Goal: Entertainment & Leisure: Browse casually

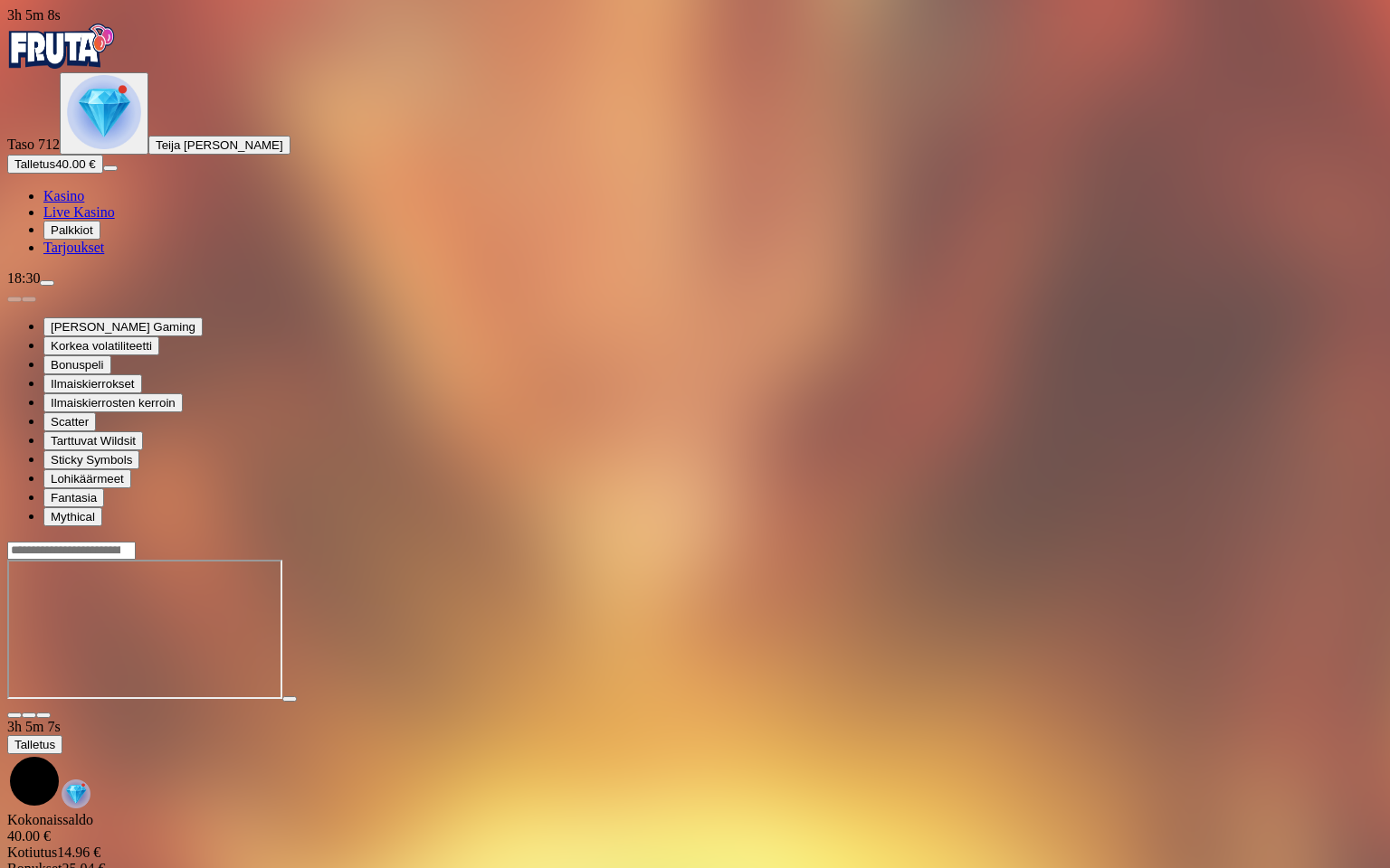
drag, startPoint x: 0, startPoint y: 0, endPoint x: 1364, endPoint y: 9, distance: 1364.0
click at [14, 715] on span "close icon" at bounding box center [14, 715] width 0 height 0
click at [44, 715] on span "fullscreen-exit icon" at bounding box center [44, 715] width 0 height 0
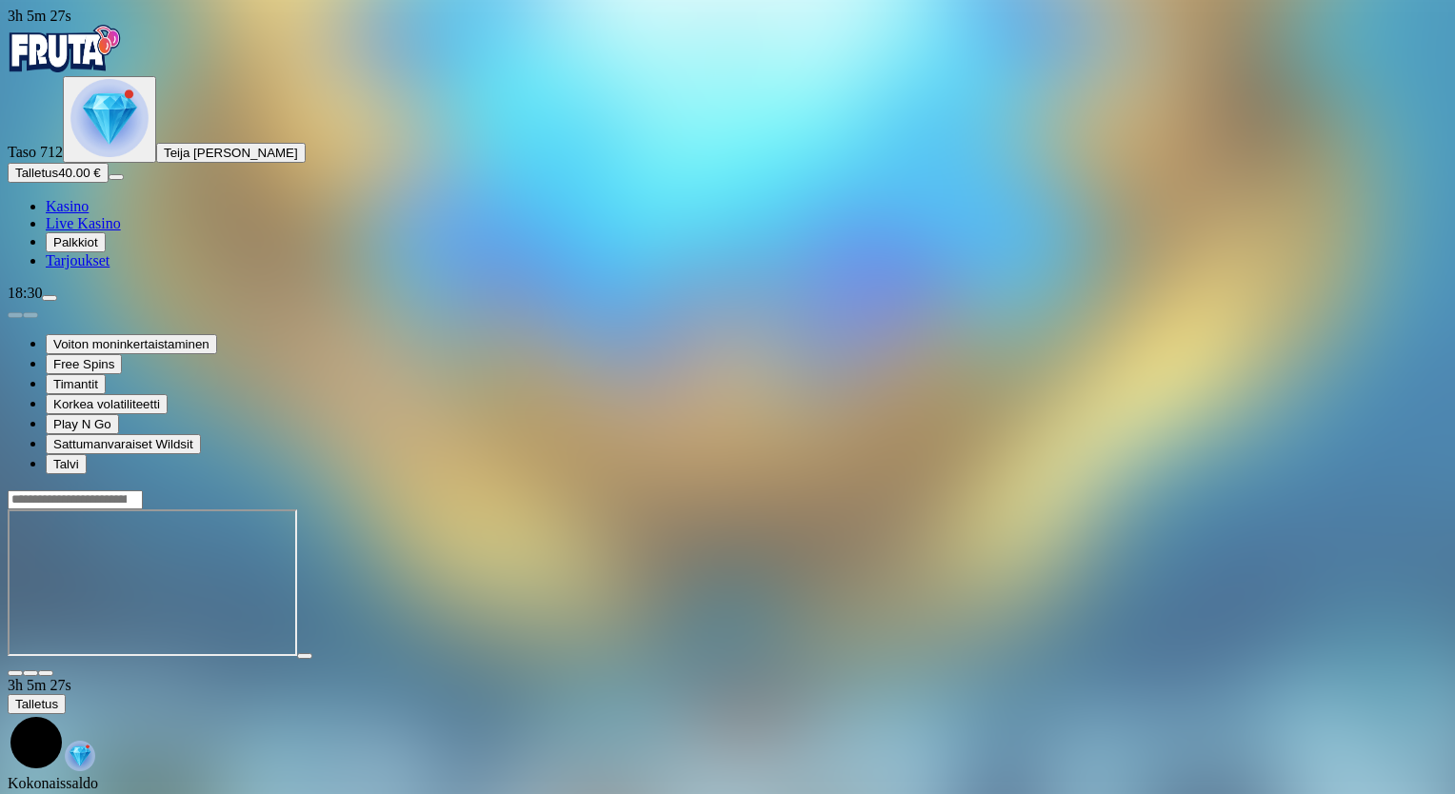
click at [46, 673] on span "fullscreen icon" at bounding box center [46, 673] width 0 height 0
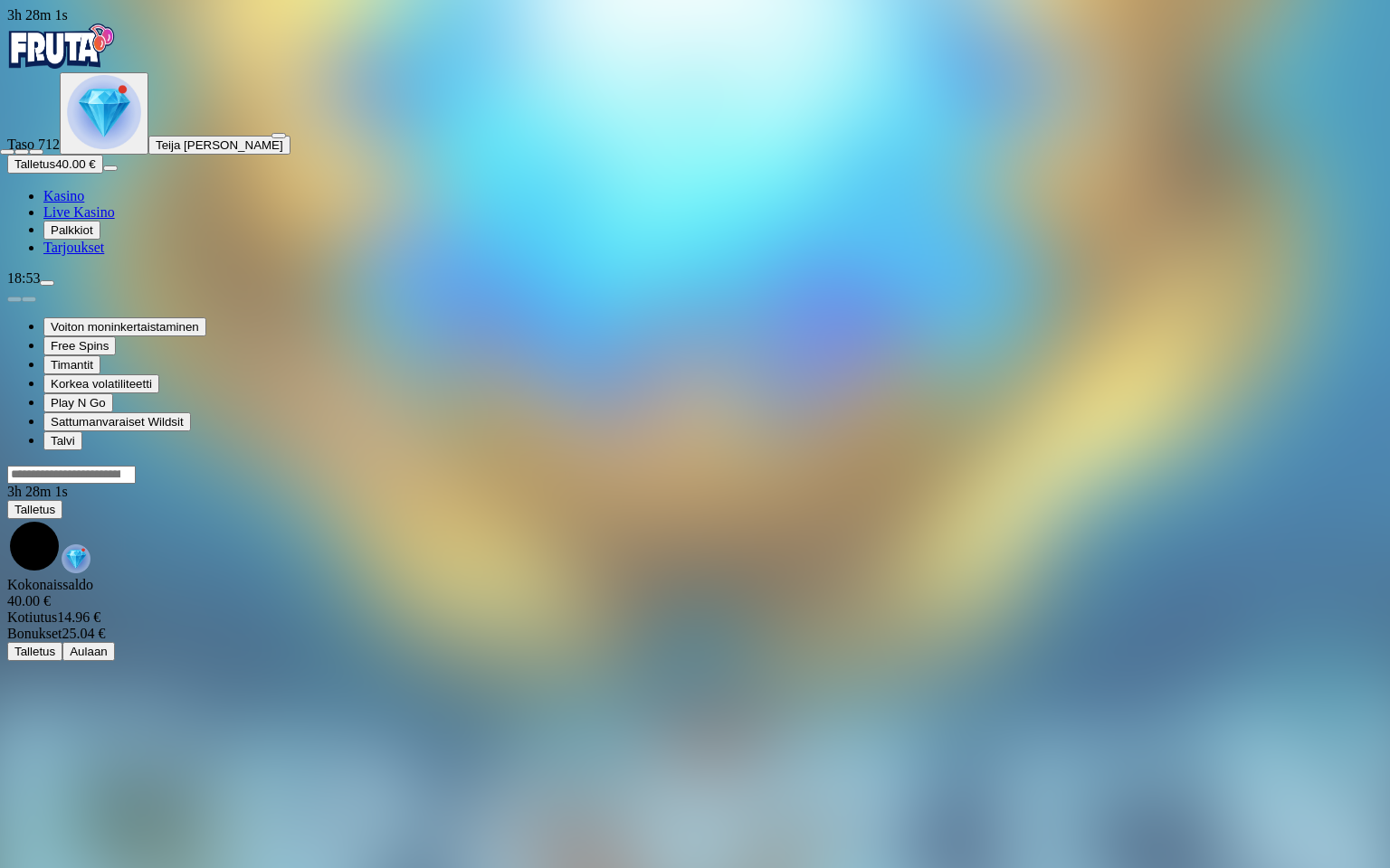
click at [8, 152] on span "close icon" at bounding box center [8, 152] width 0 height 0
click at [36, 152] on span "fullscreen-exit icon" at bounding box center [36, 152] width 0 height 0
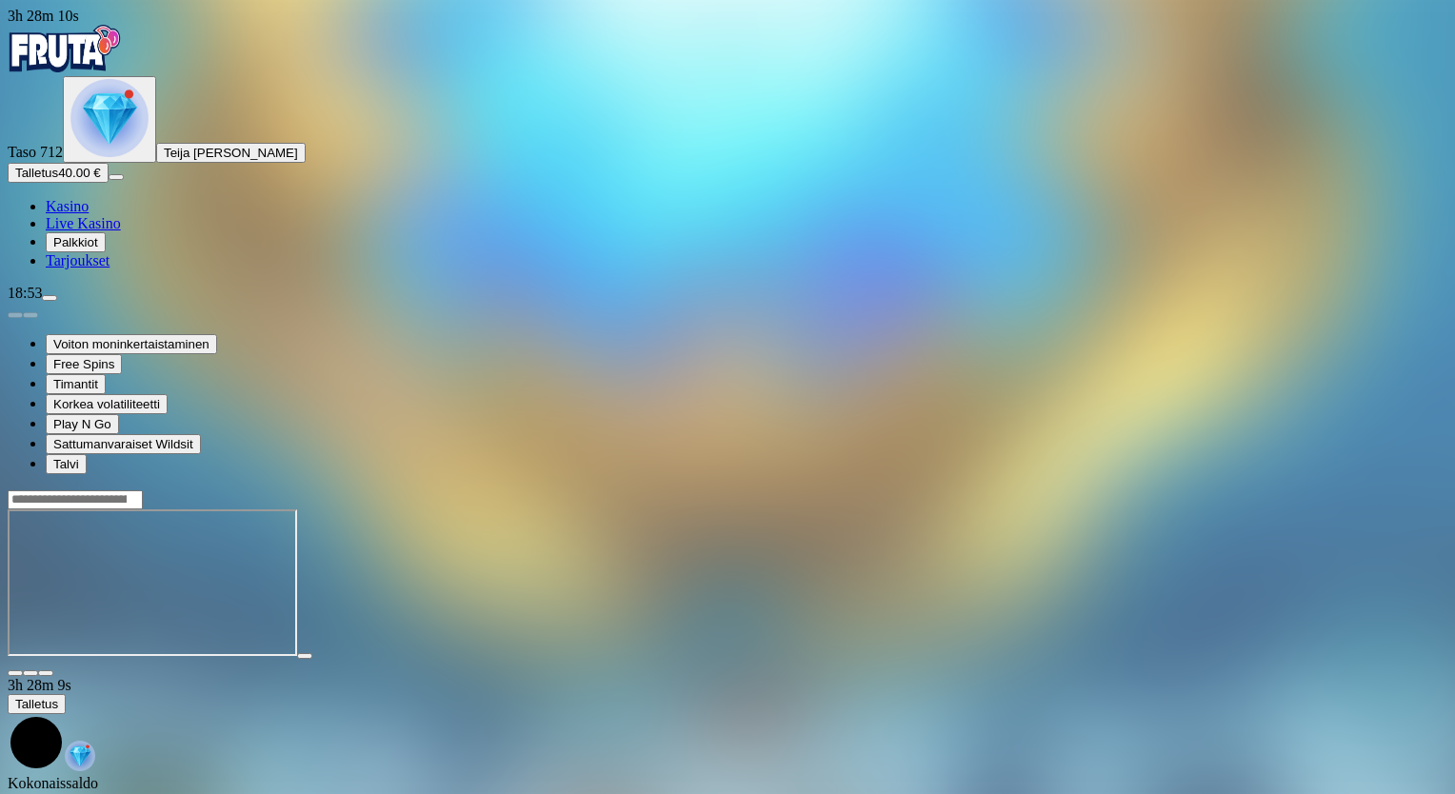
click at [15, 673] on span "close icon" at bounding box center [15, 673] width 0 height 0
click at [1398, 489] on main "3h 28m 15s Talletus Kokonaissaldo 40.00 € Kotiutus 14.96 € Bonukset 25.04 € Tal…" at bounding box center [728, 676] width 1440 height 374
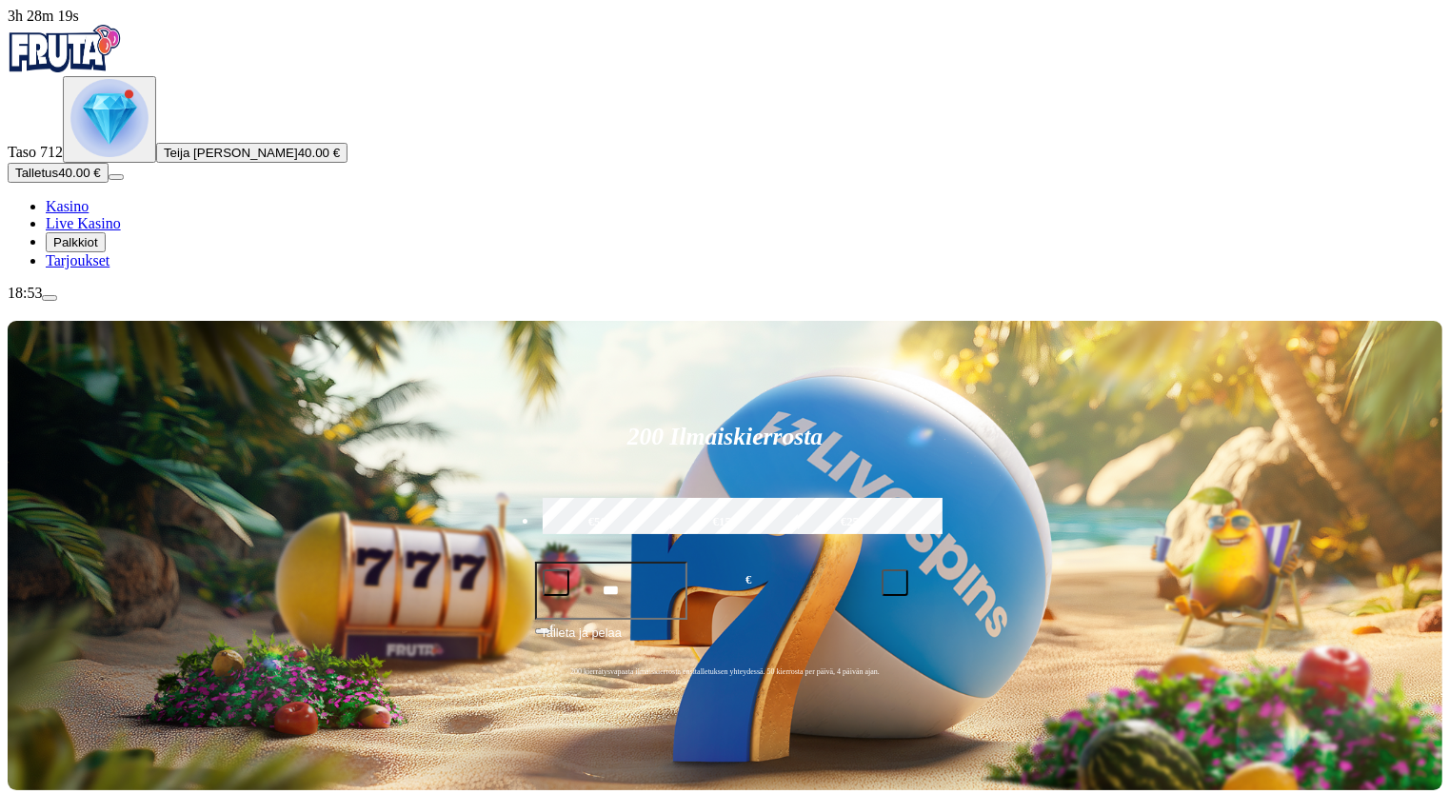
click at [106, 157] on img "Primary" at bounding box center [109, 118] width 78 height 78
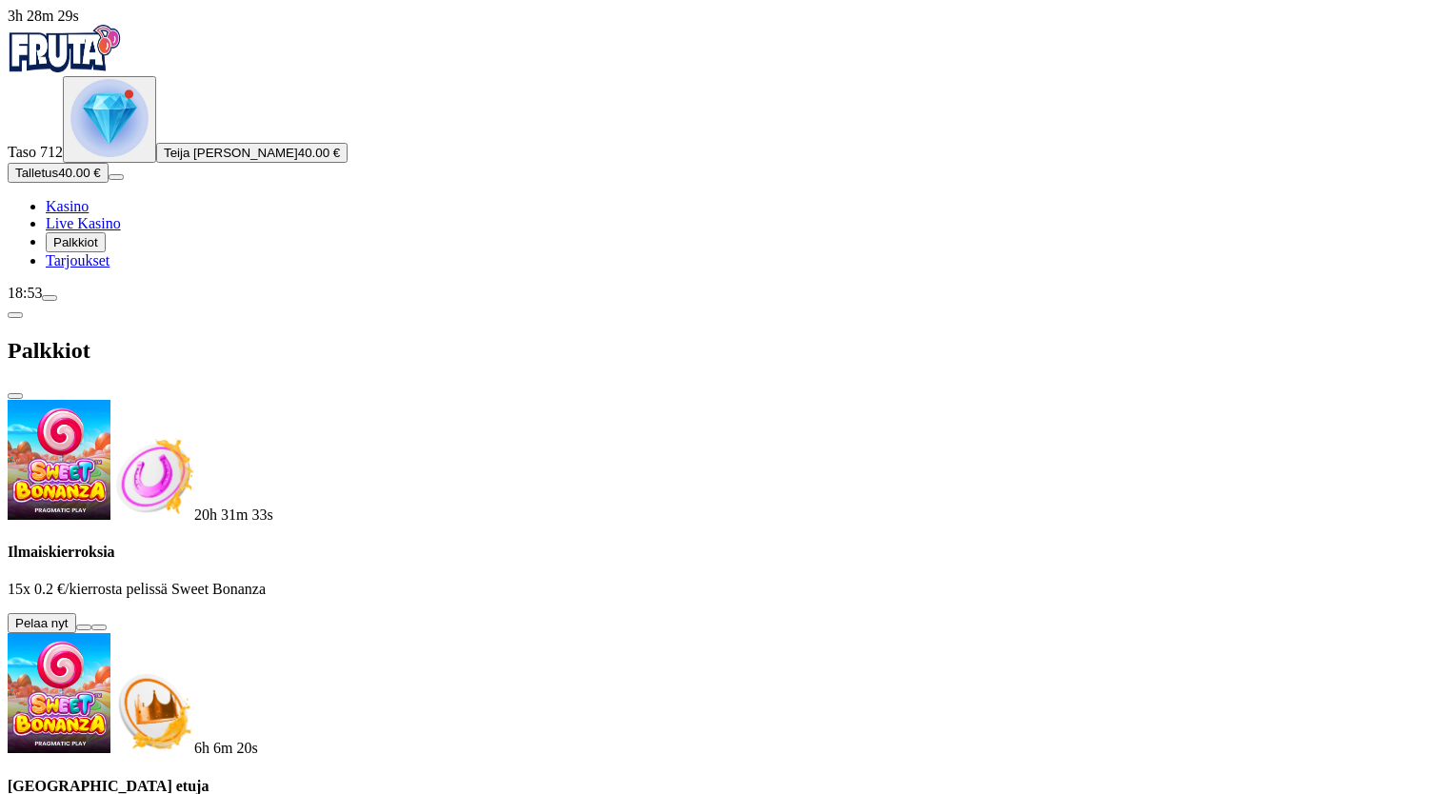
click at [91, 625] on button at bounding box center [83, 628] width 15 height 6
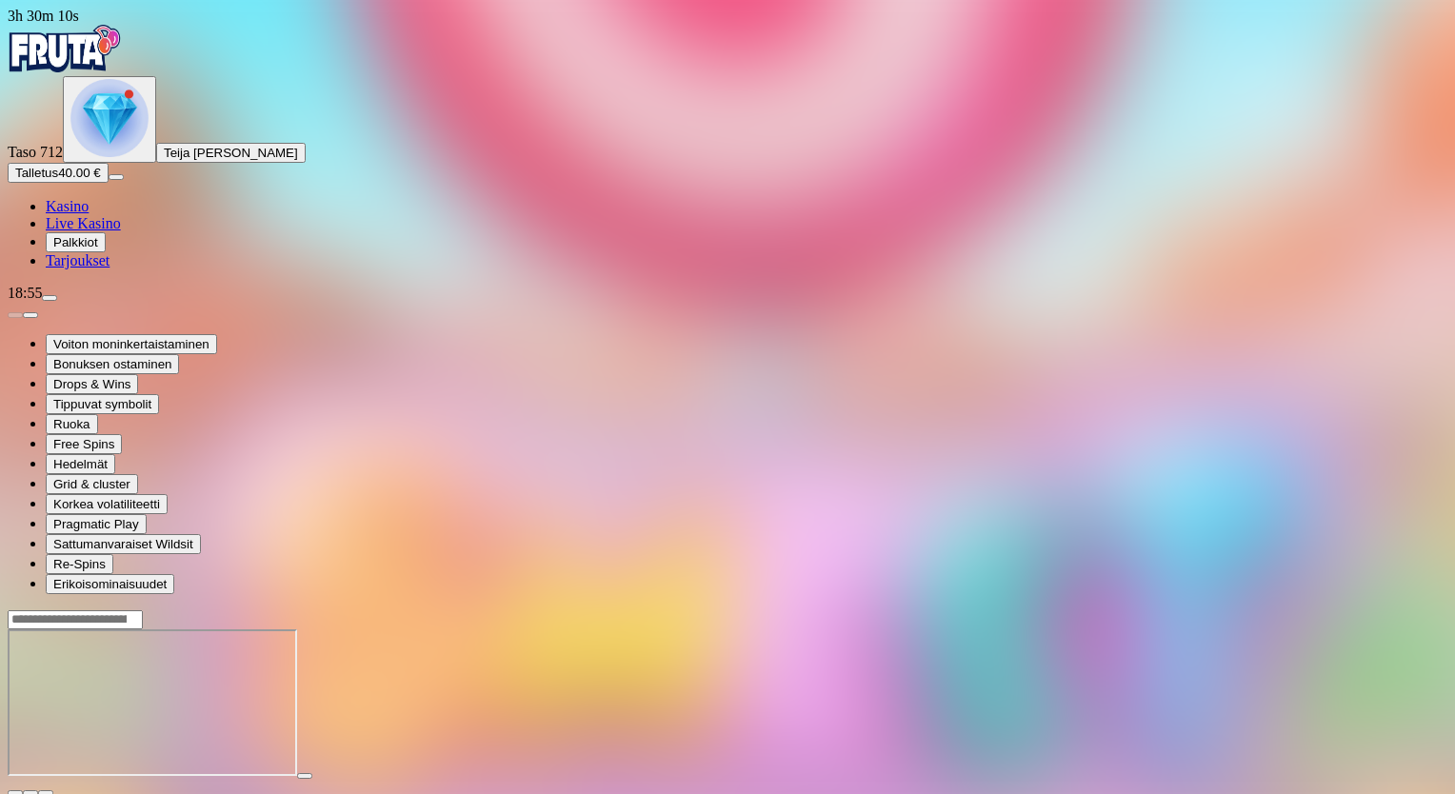
click at [15, 793] on span "close icon" at bounding box center [15, 793] width 0 height 0
click at [113, 157] on img "Primary" at bounding box center [109, 118] width 78 height 78
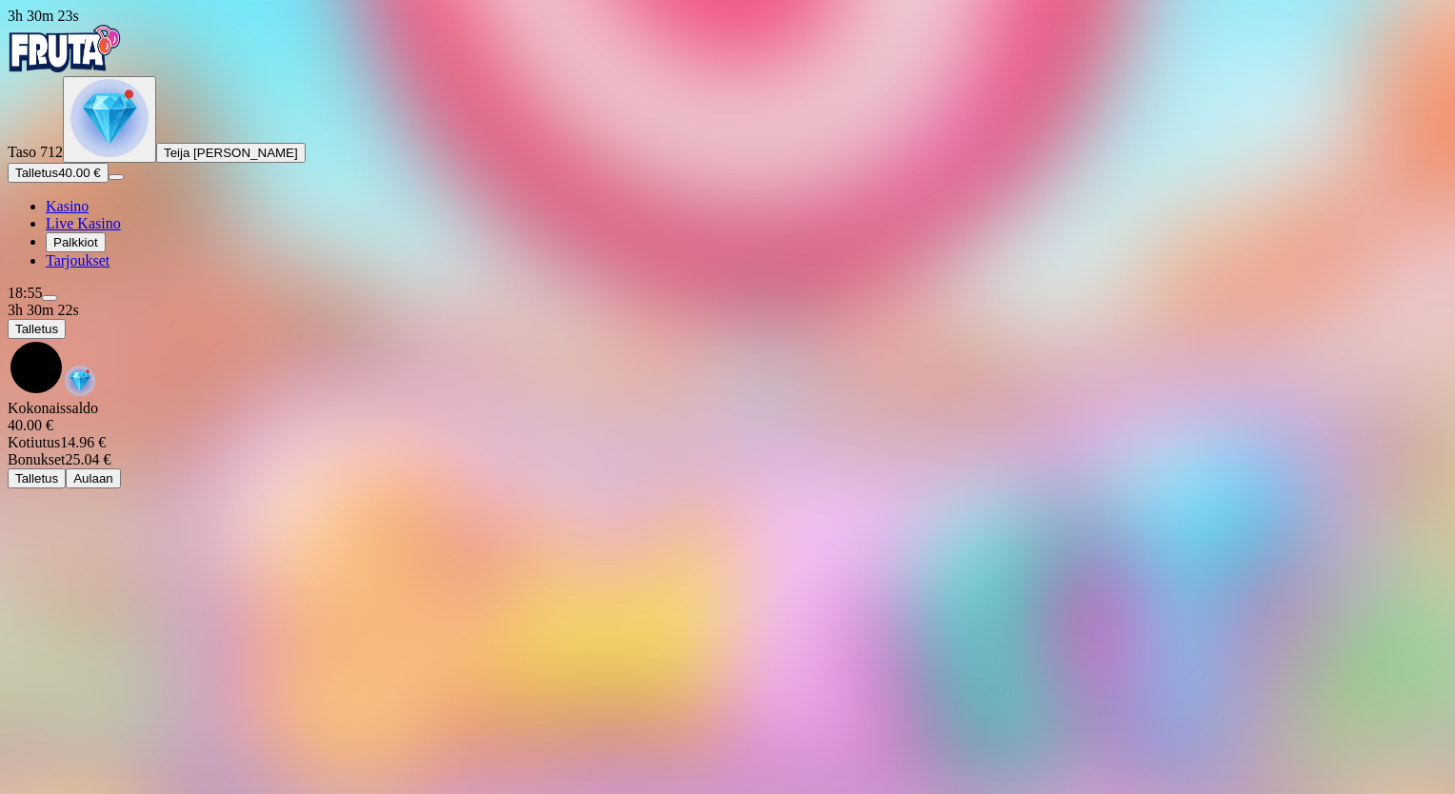
click at [95, 157] on img "Primary" at bounding box center [109, 118] width 78 height 78
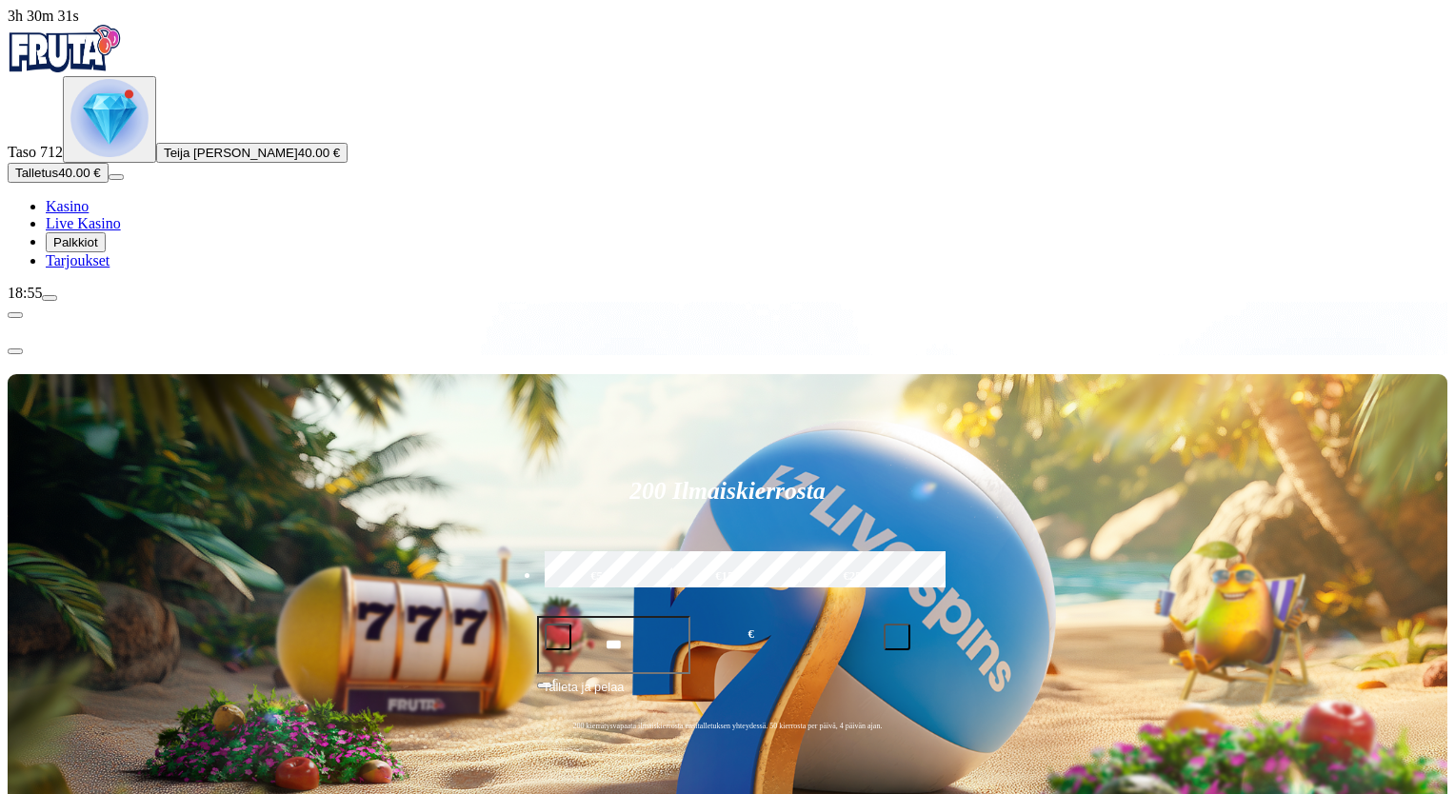
scroll to position [0, 0]
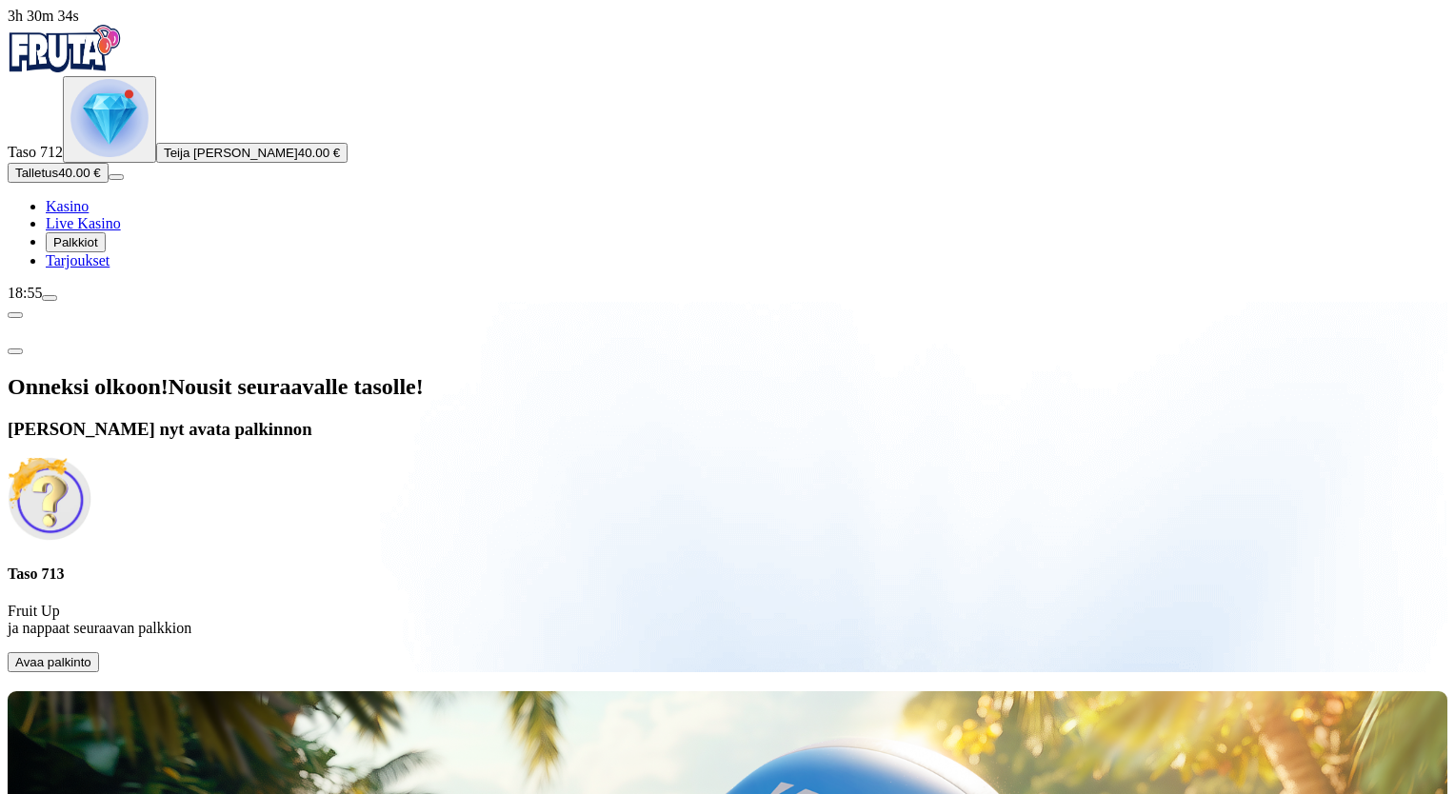
click at [91, 655] on span "Avaa palkinto" at bounding box center [53, 662] width 76 height 14
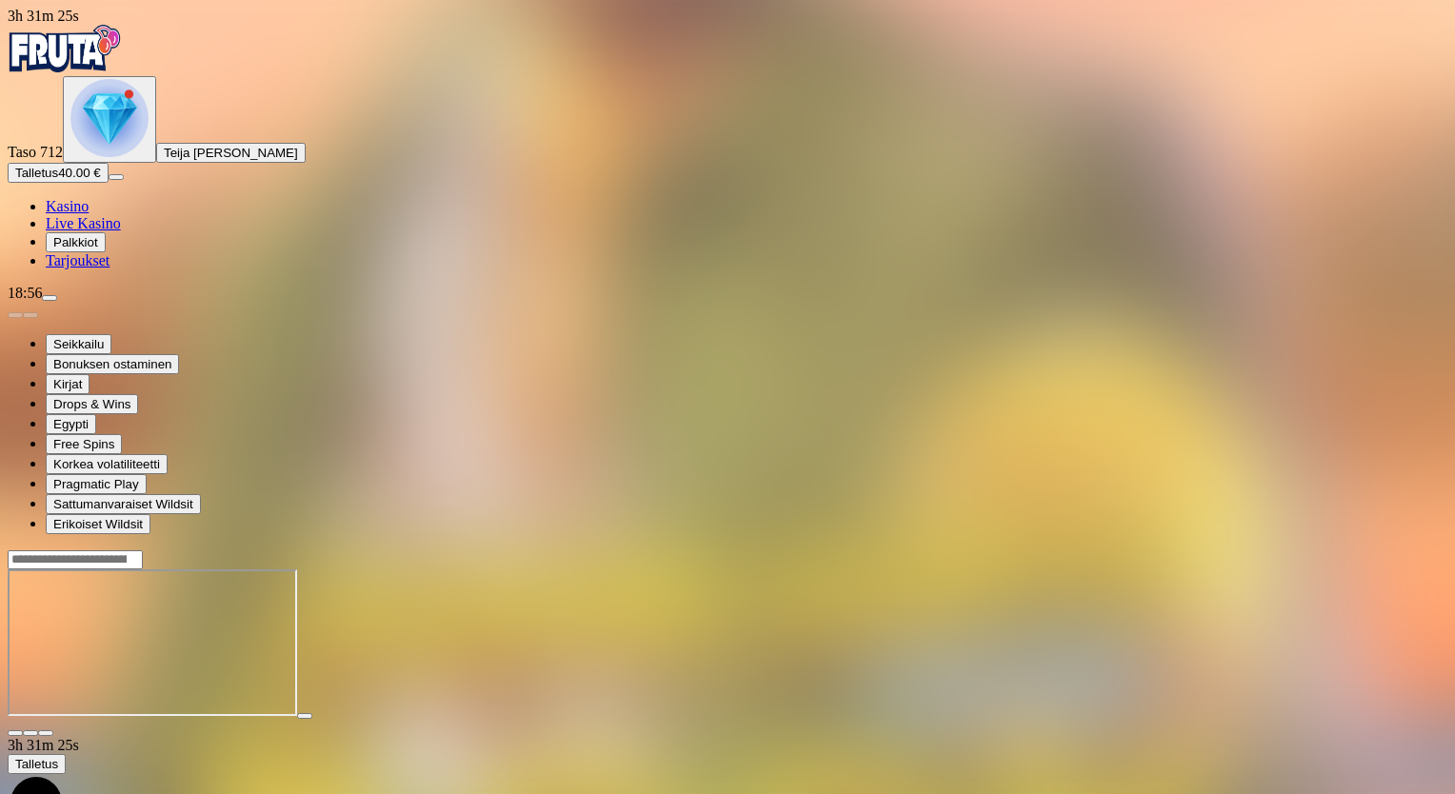
click at [85, 157] on img "Primary" at bounding box center [109, 118] width 78 height 78
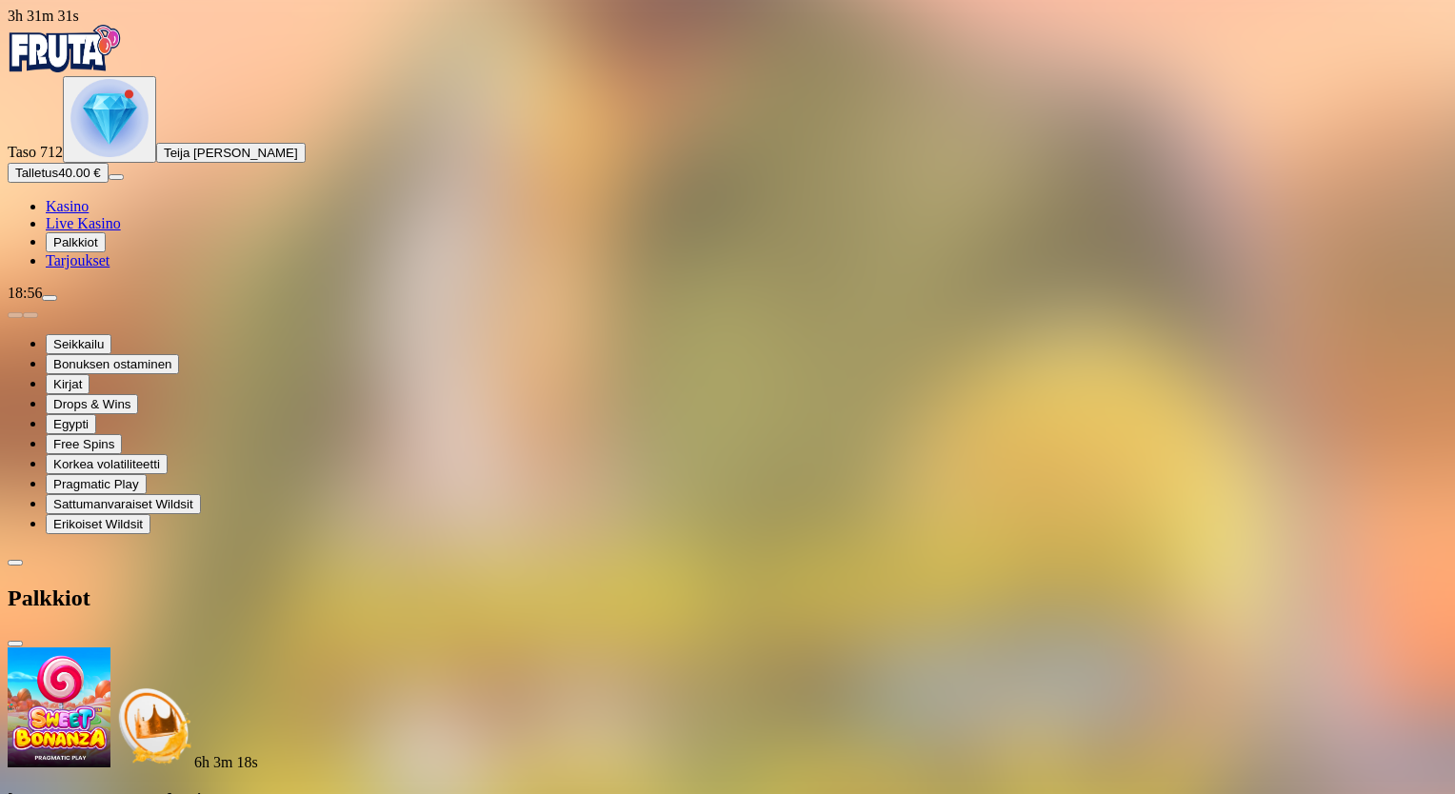
click at [118, 157] on img "Primary" at bounding box center [109, 118] width 78 height 78
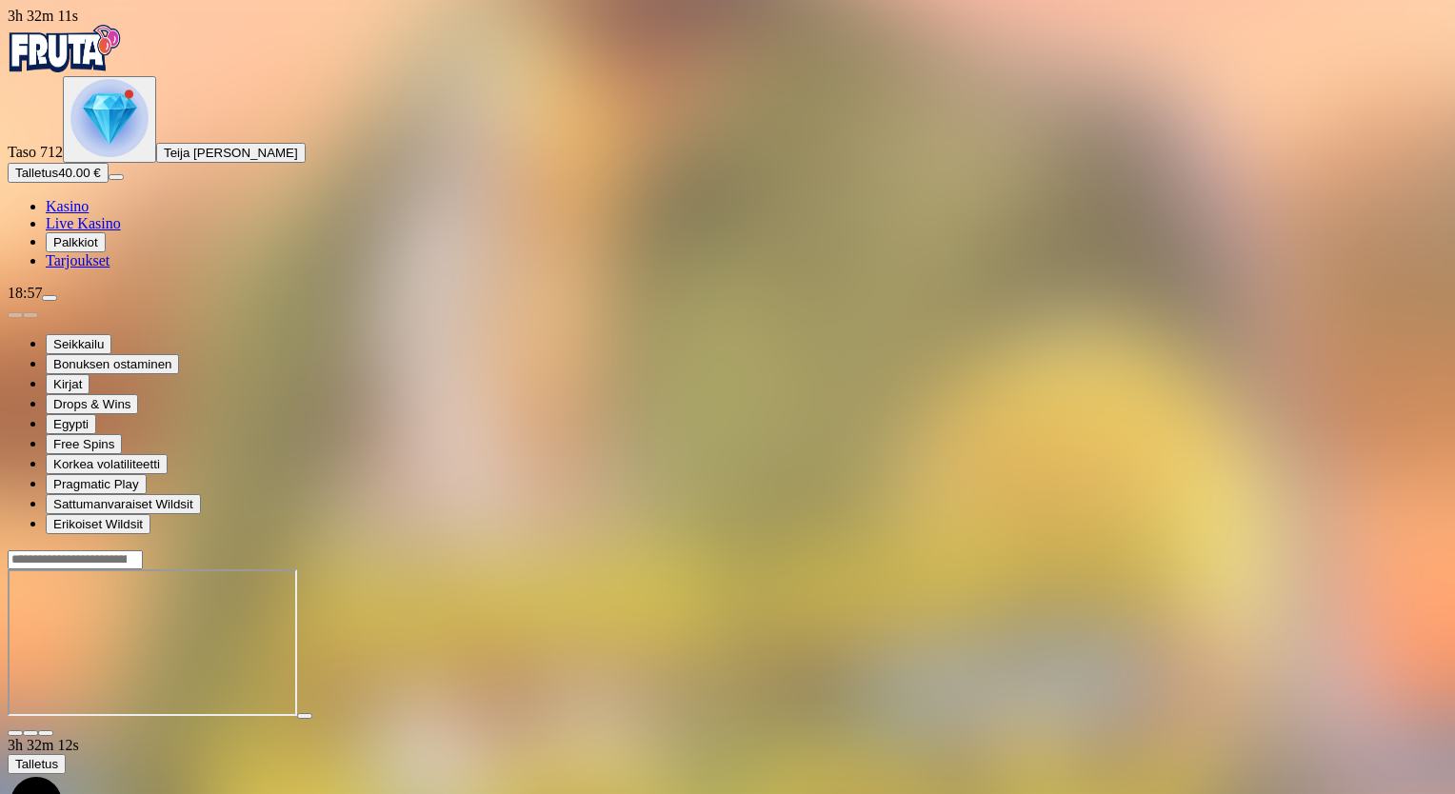
click at [15, 733] on span "close icon" at bounding box center [15, 733] width 0 height 0
click at [110, 157] on img "Primary" at bounding box center [109, 118] width 78 height 78
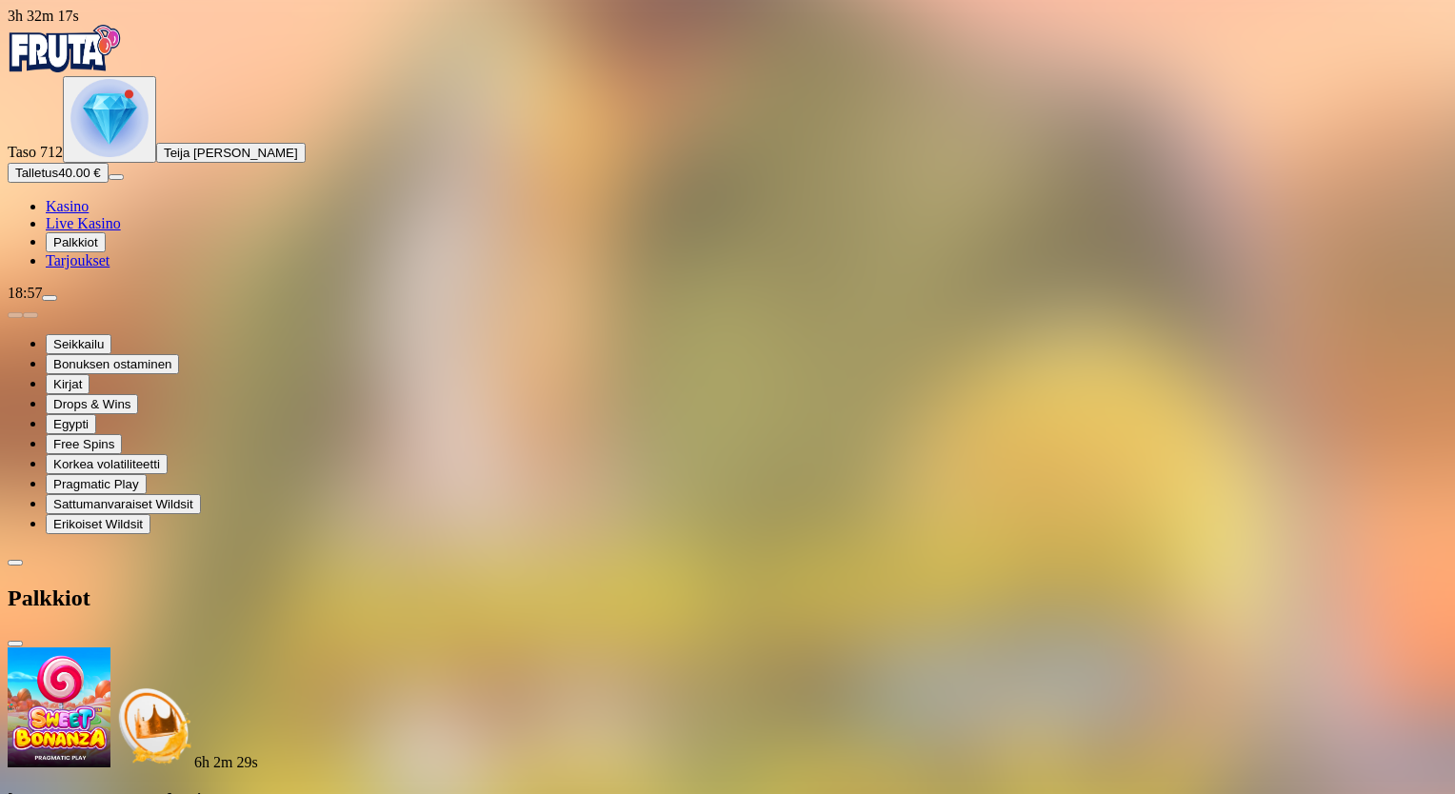
click at [110, 157] on img "Primary" at bounding box center [109, 118] width 78 height 78
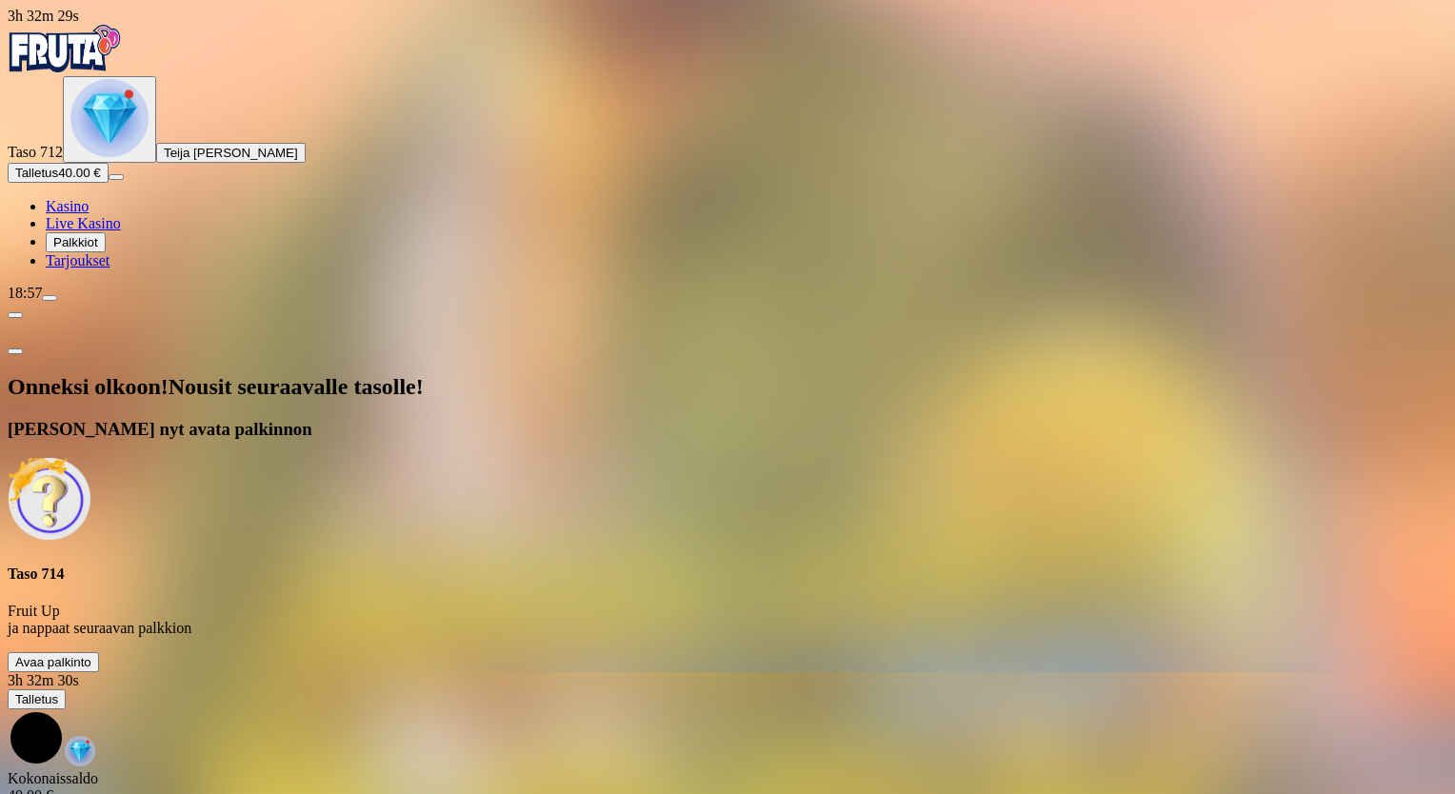
scroll to position [0, 0]
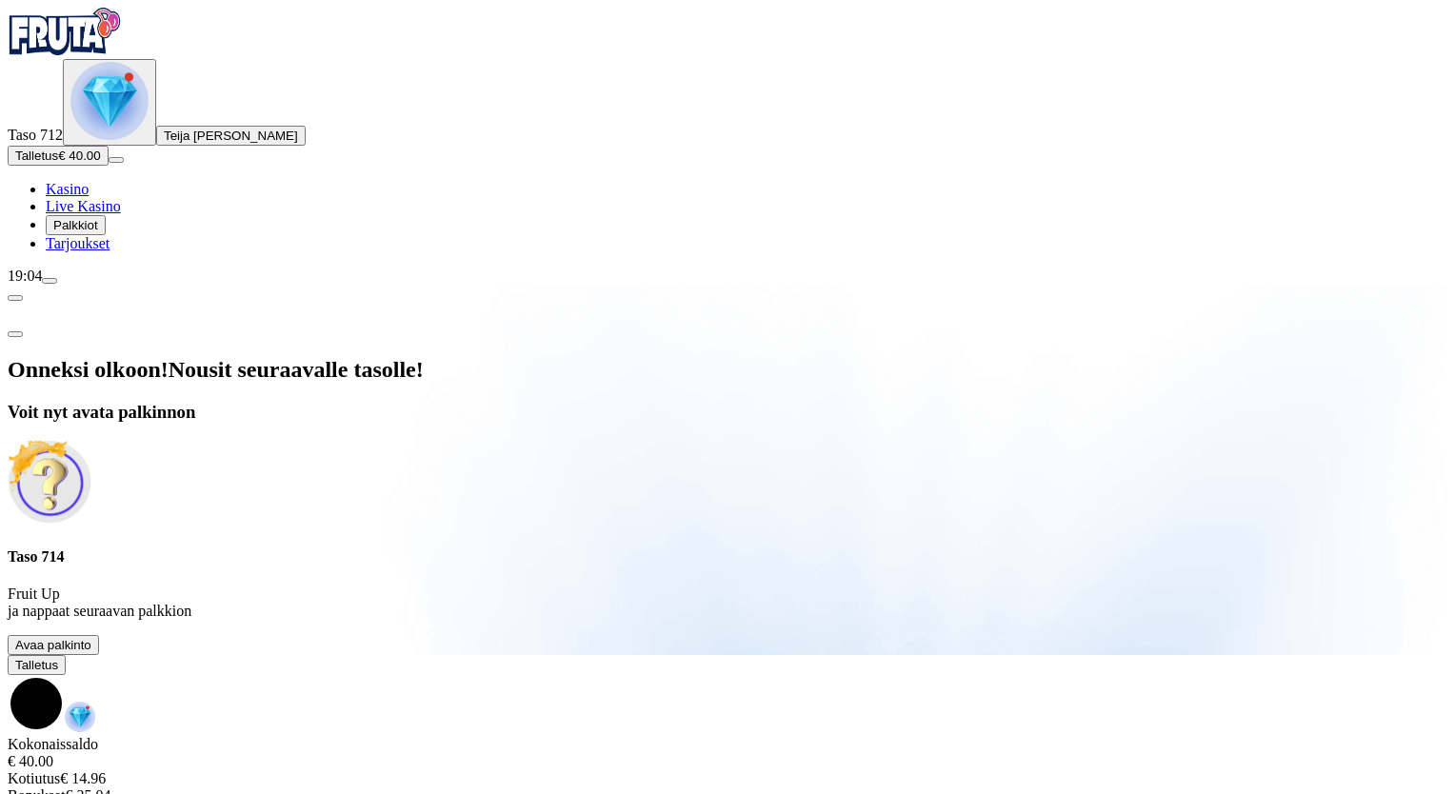
click at [91, 638] on span "Avaa palkinto" at bounding box center [53, 645] width 76 height 14
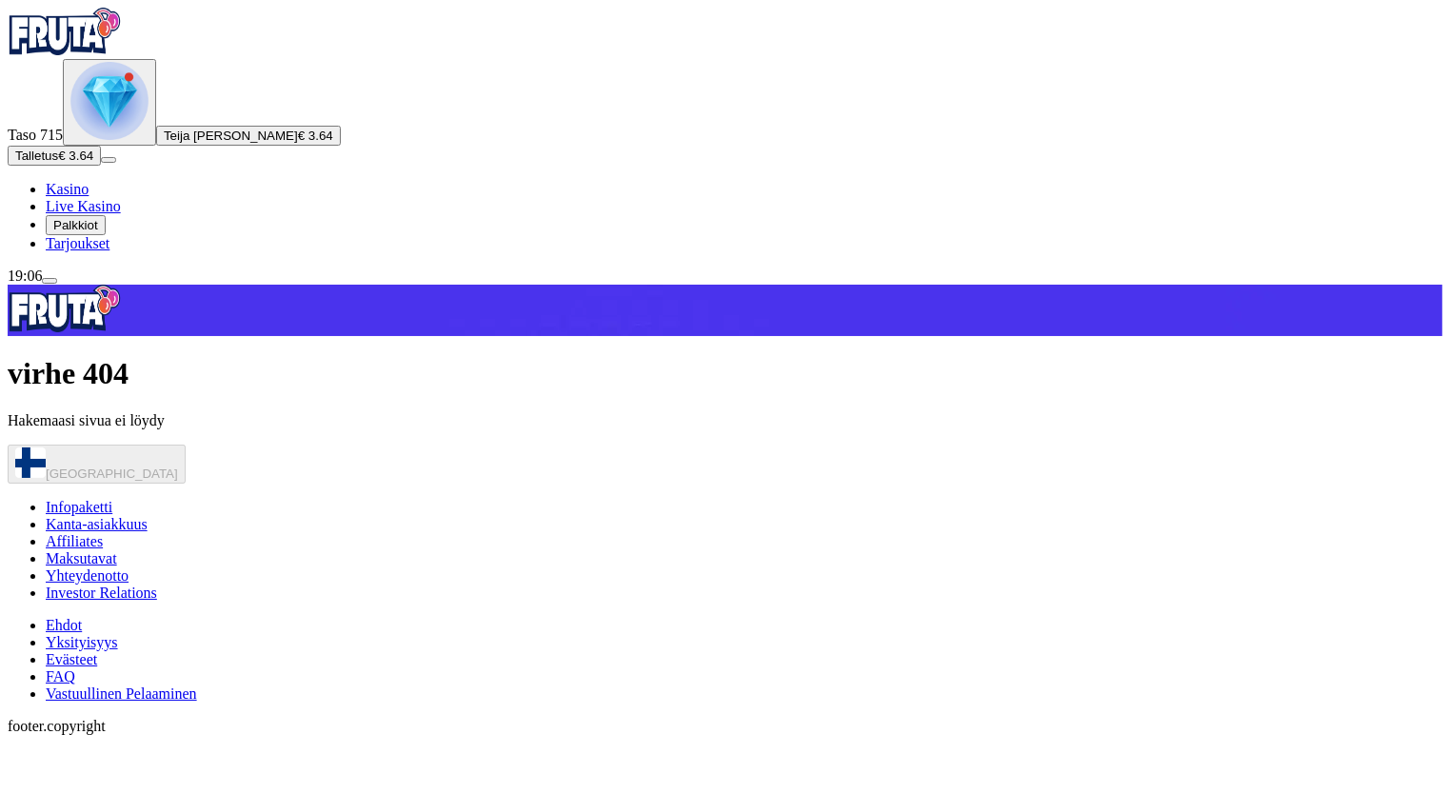
click at [103, 140] on img "Primary" at bounding box center [109, 101] width 78 height 78
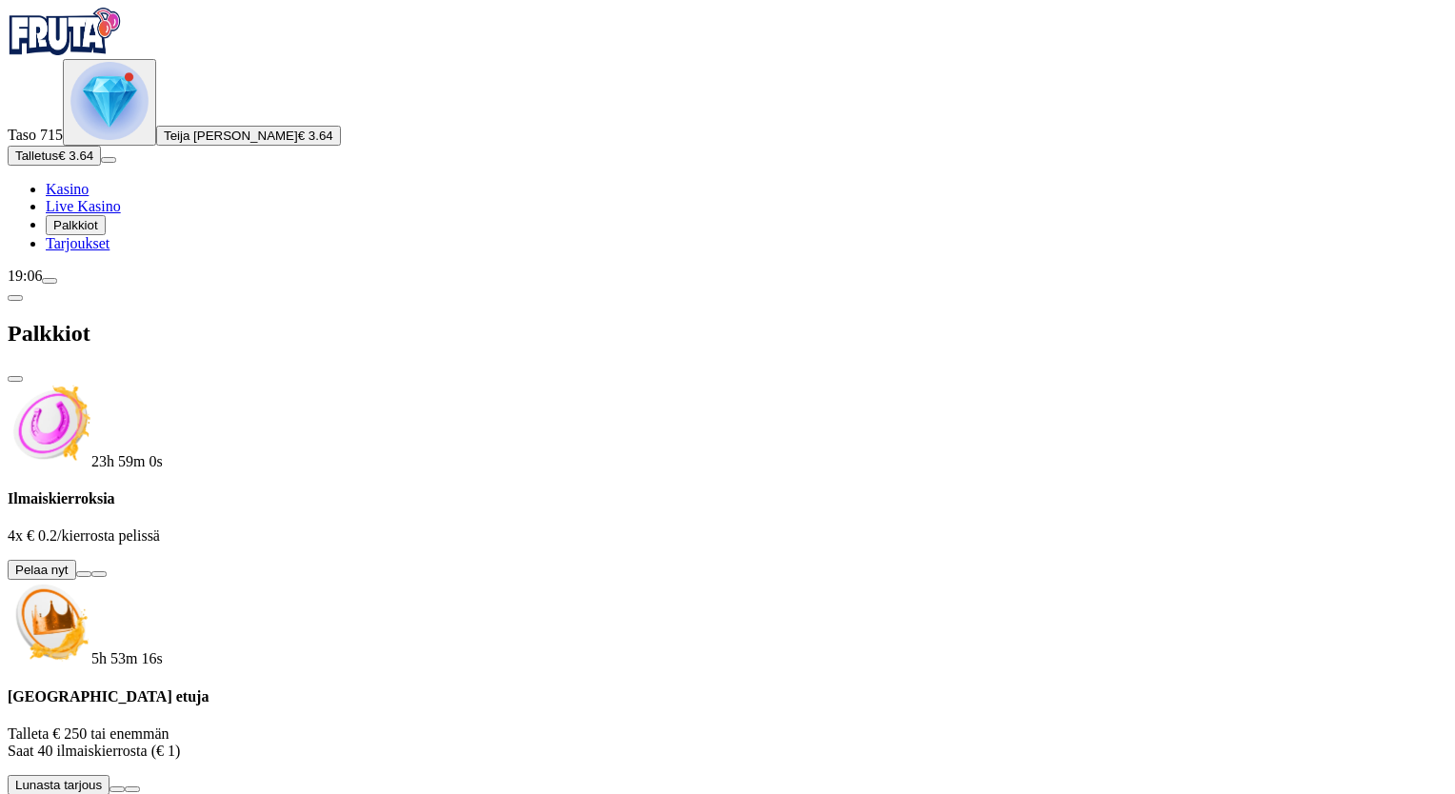
scroll to position [356, 0]
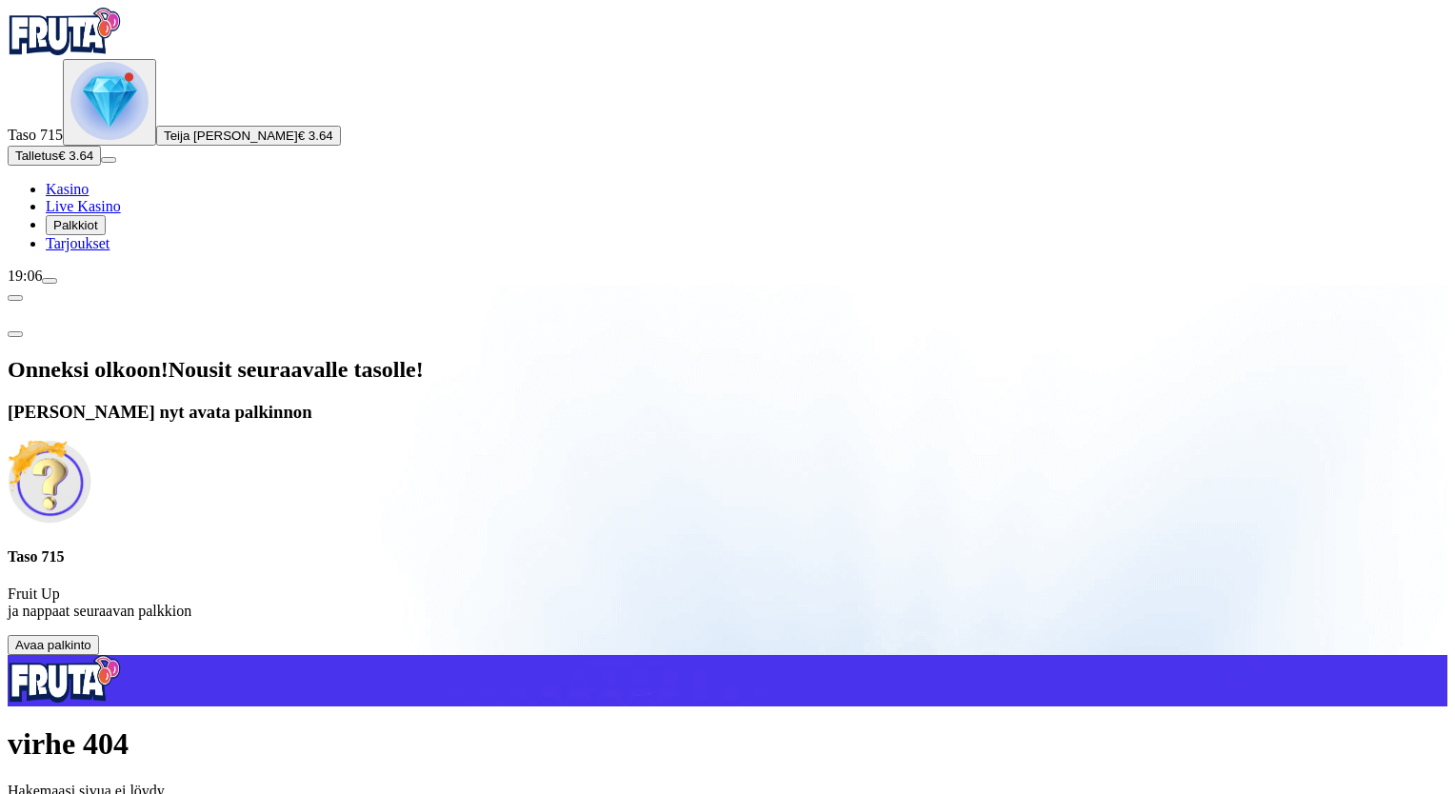
click at [91, 638] on span "Avaa palkinto" at bounding box center [53, 645] width 76 height 14
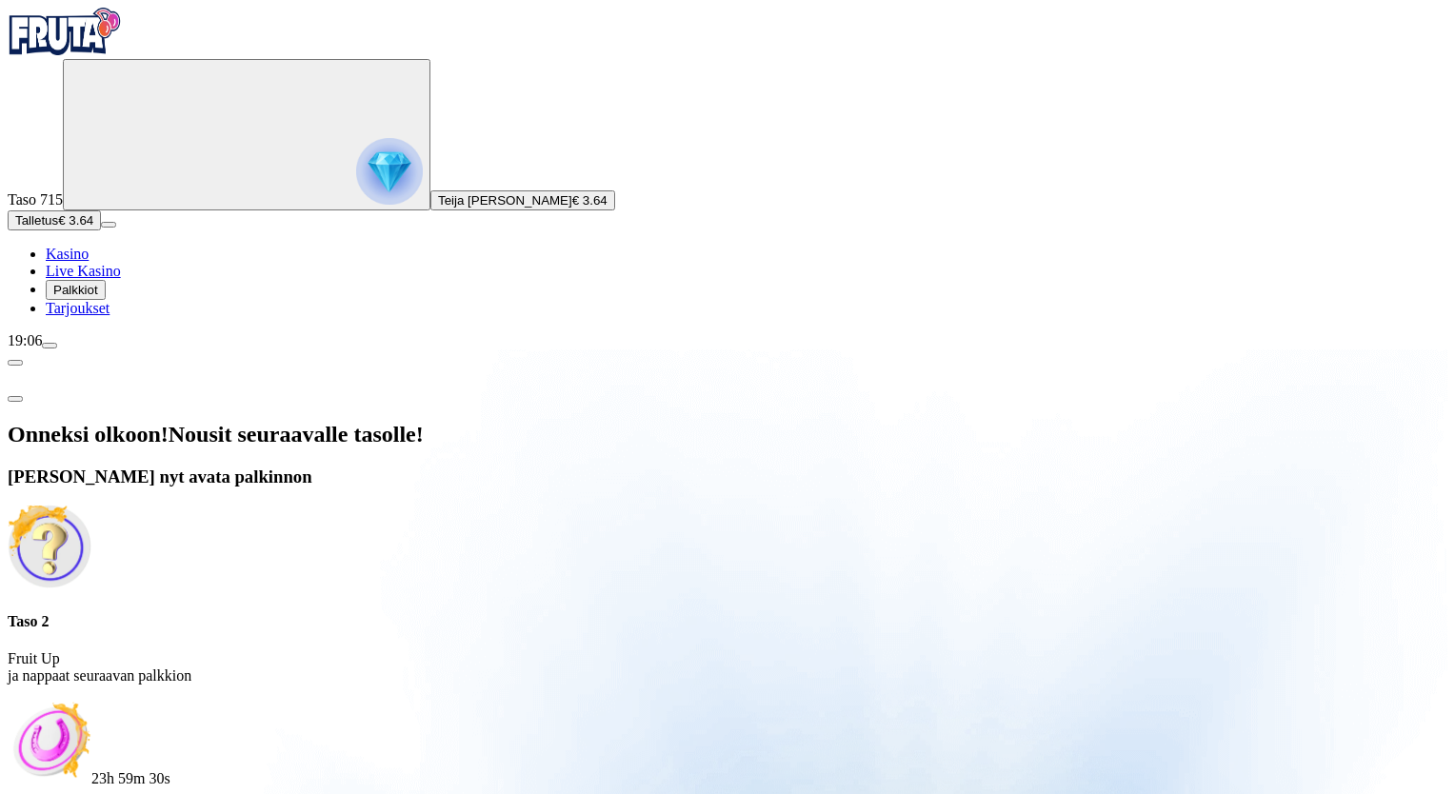
click at [88, 262] on span "Kasino" at bounding box center [67, 254] width 43 height 16
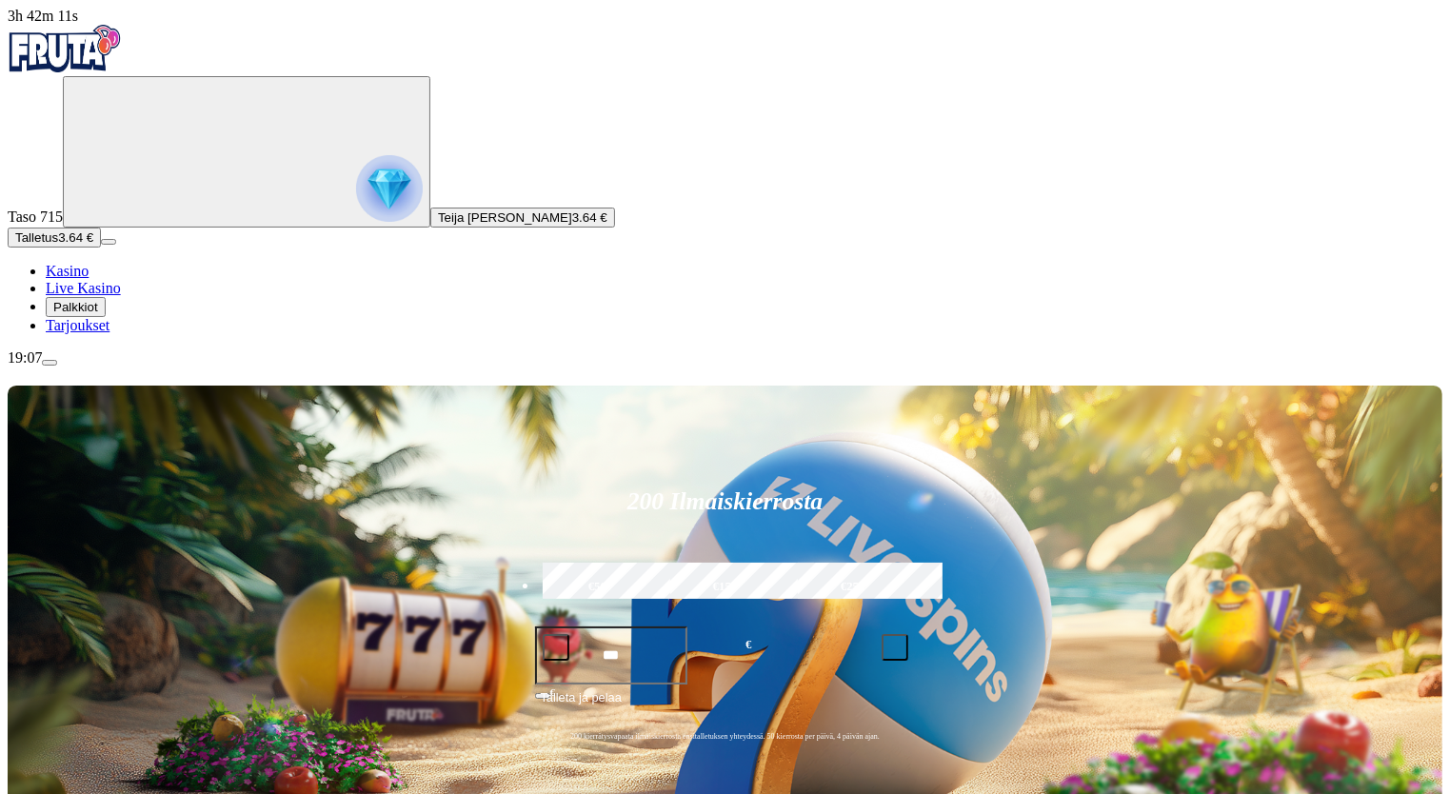
click at [356, 207] on img "Primary" at bounding box center [389, 188] width 67 height 67
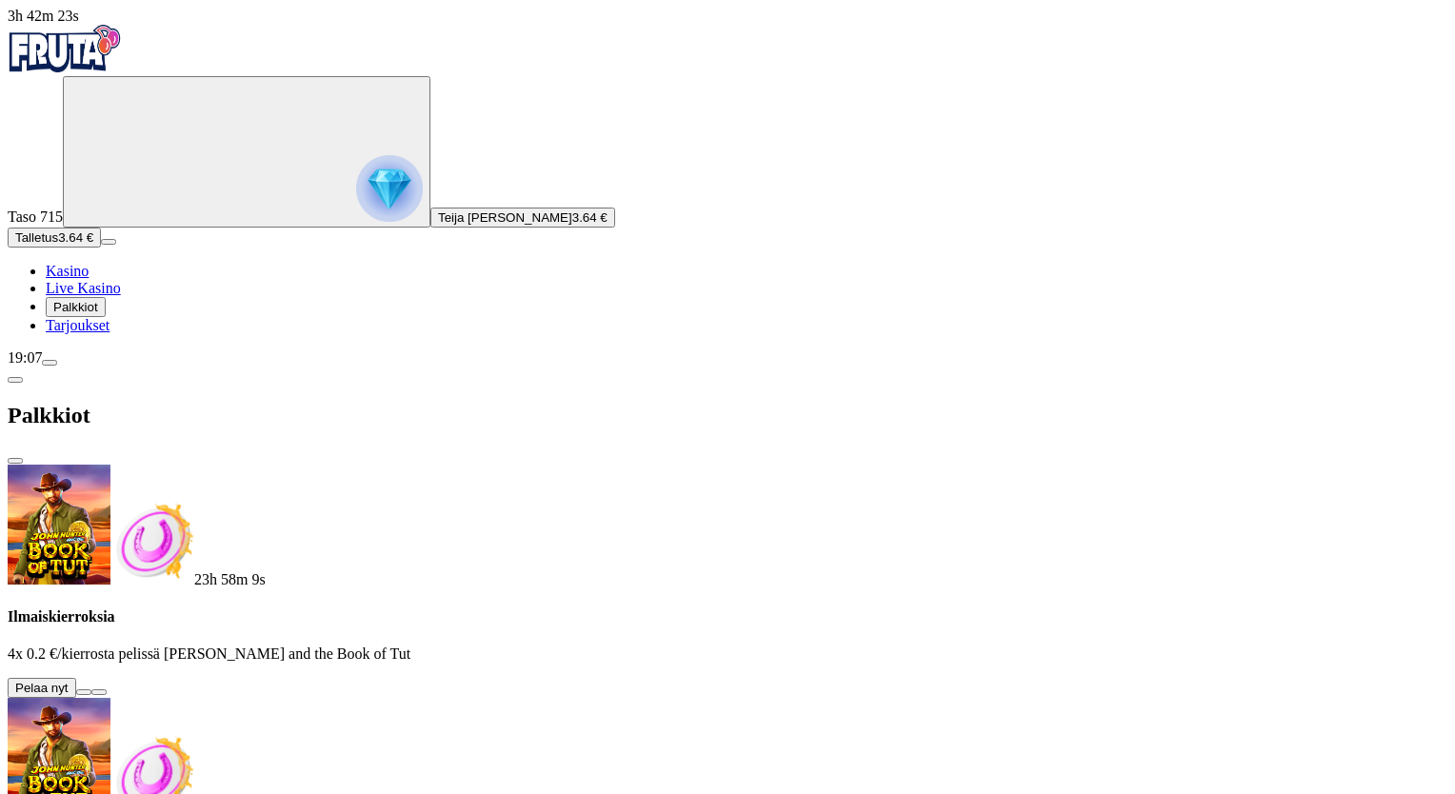
click at [91, 689] on button at bounding box center [83, 692] width 15 height 6
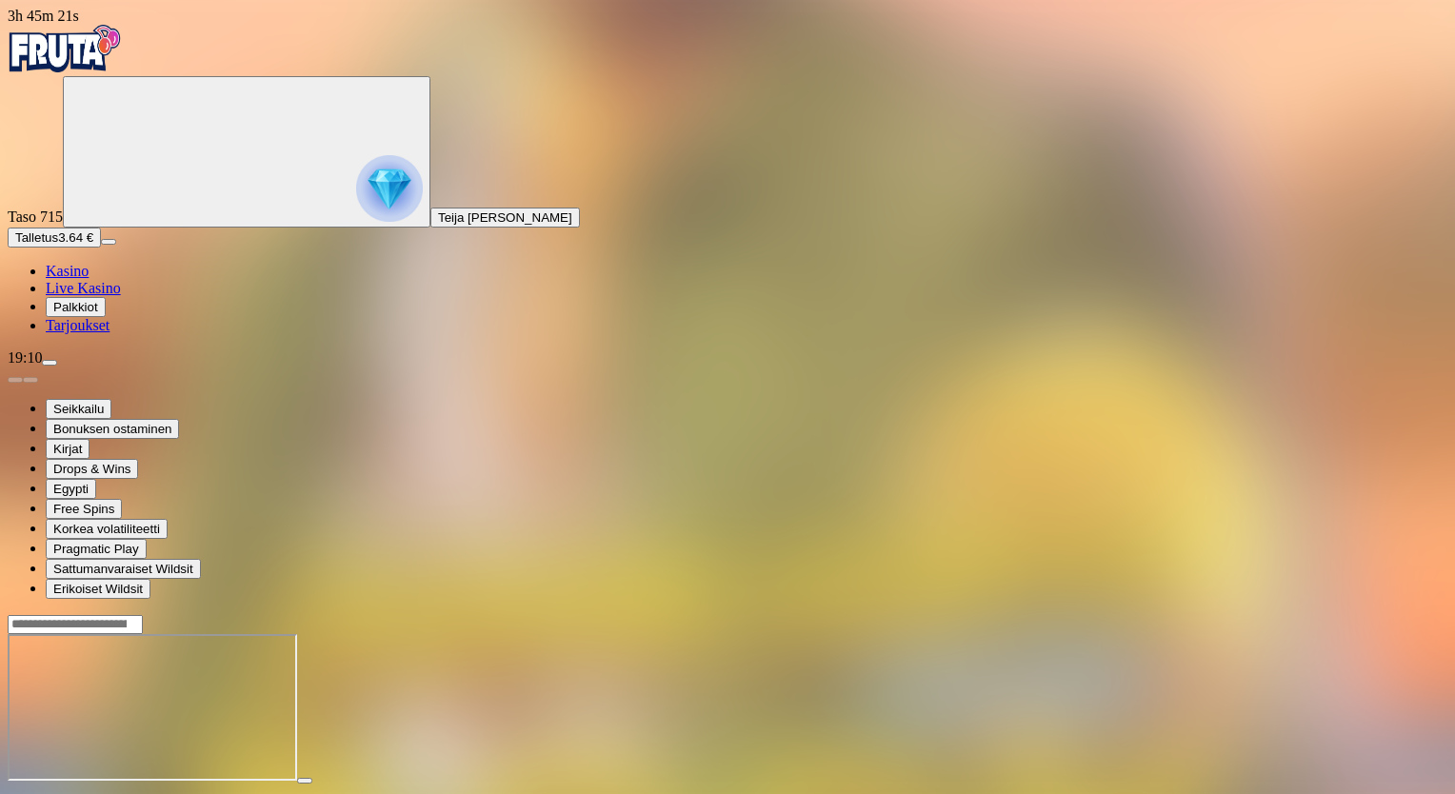
click at [356, 185] on img "Primary" at bounding box center [389, 188] width 67 height 67
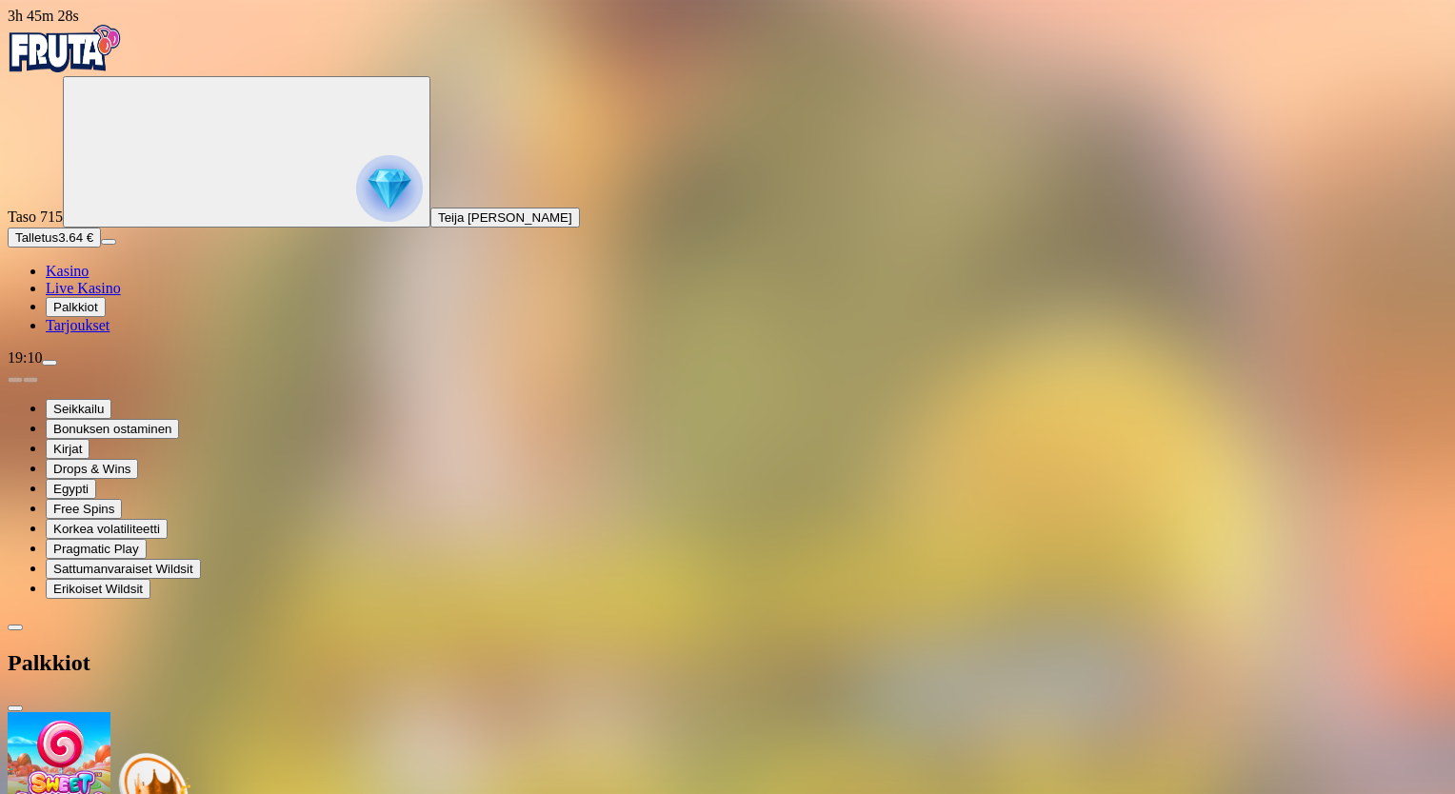
click at [15, 709] on span "close icon" at bounding box center [15, 709] width 0 height 0
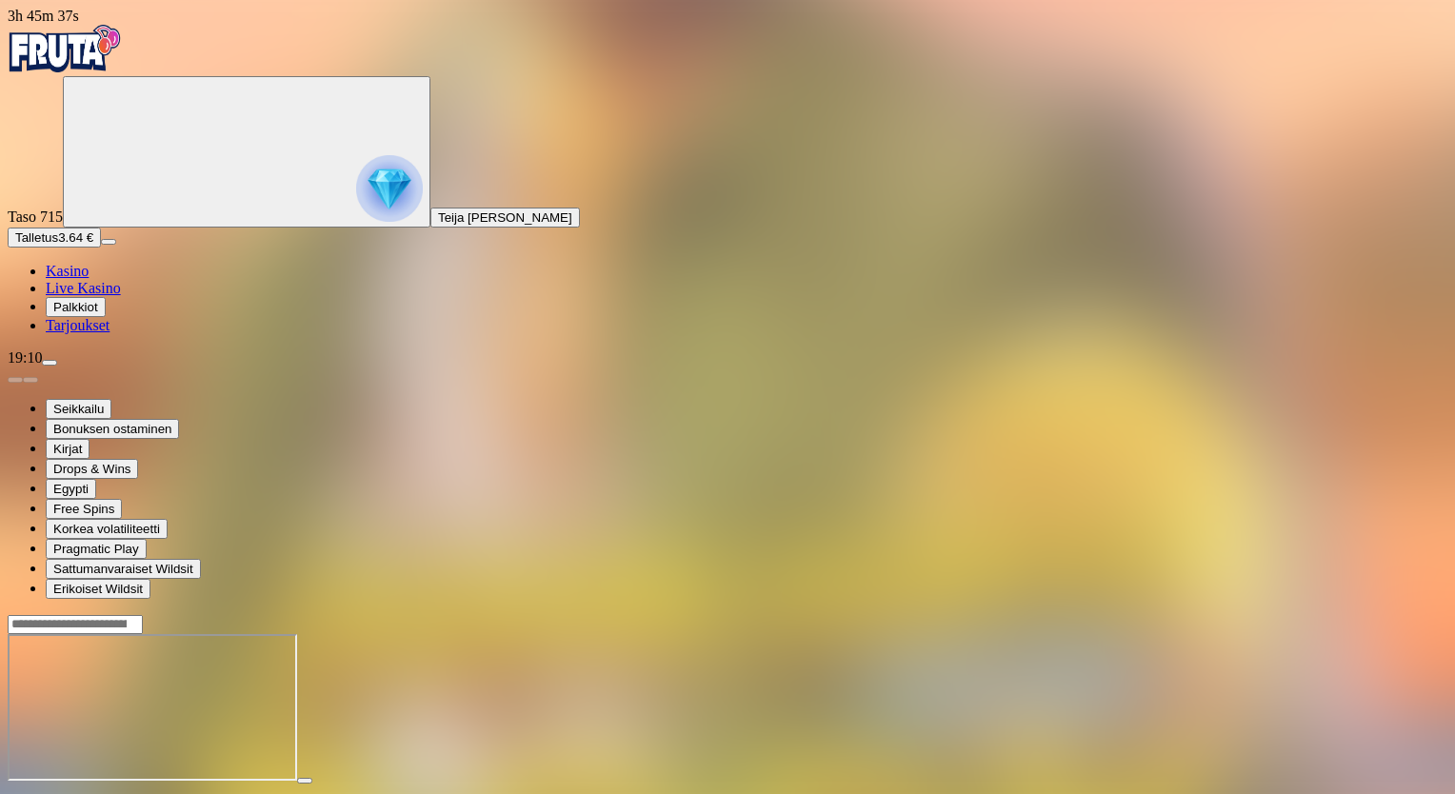
click at [46, 793] on span "fullscreen icon" at bounding box center [46, 798] width 0 height 0
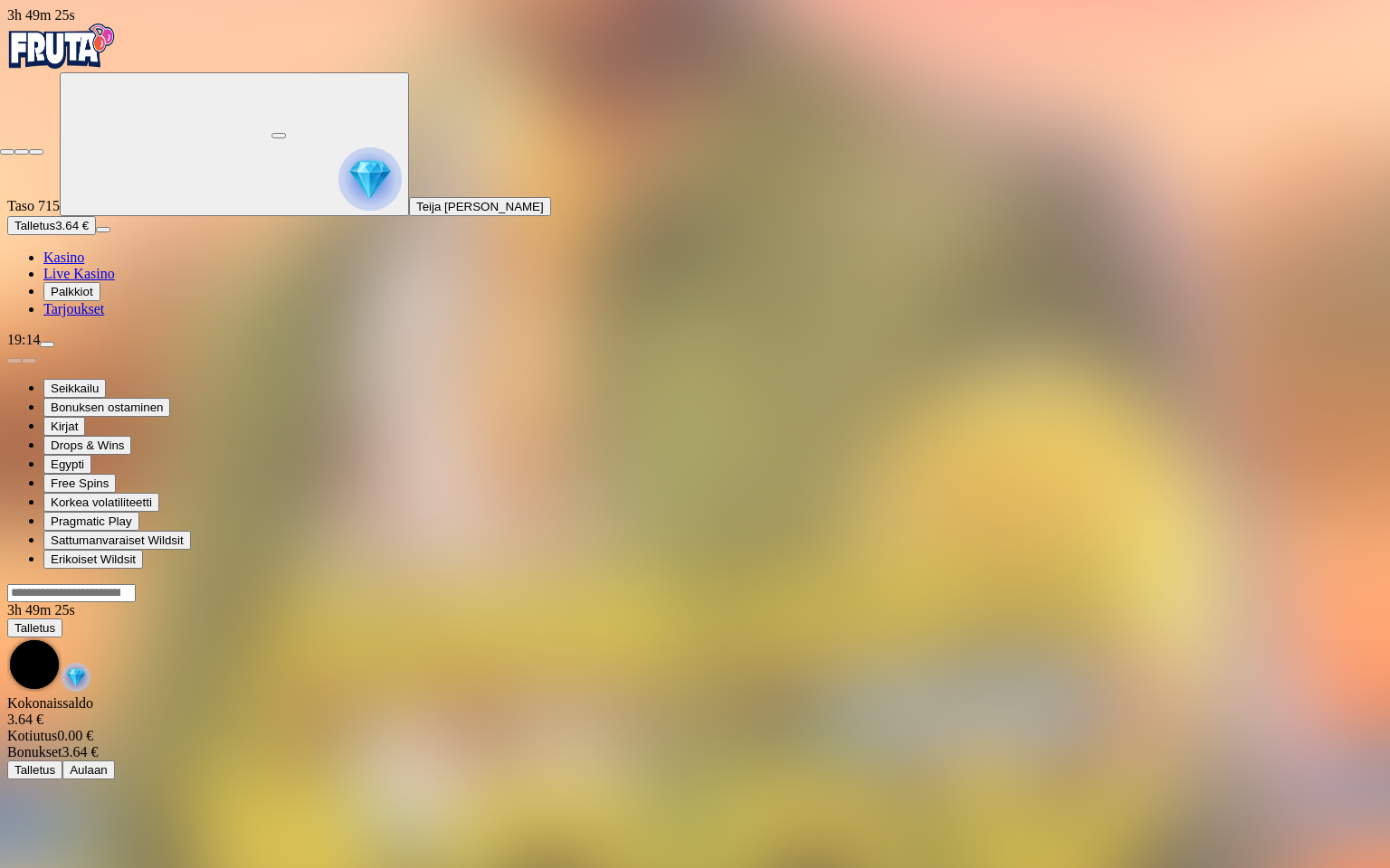
click at [8, 152] on span "close icon" at bounding box center [8, 152] width 0 height 0
